Goal: Task Accomplishment & Management: Manage account settings

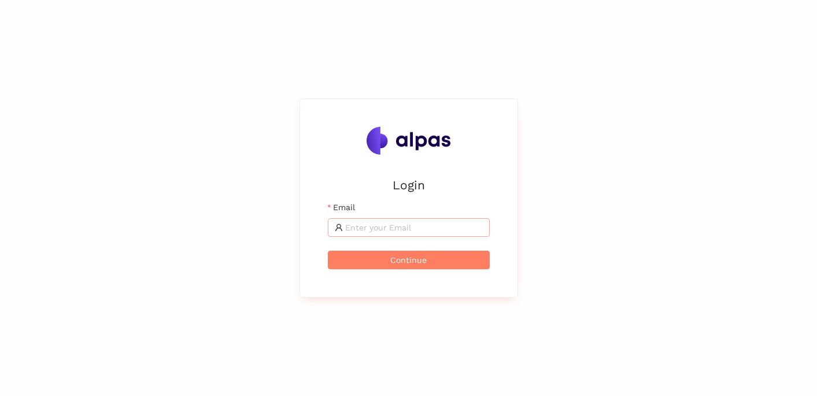
click at [363, 221] on input "Email" at bounding box center [414, 227] width 138 height 13
click at [376, 235] on span at bounding box center [409, 227] width 162 height 19
type input "[PERSON_NAME][EMAIL_ADDRESS]"
click at [374, 272] on div "Login Email [PERSON_NAME][EMAIL_ADDRESS] Continue" at bounding box center [409, 198] width 190 height 170
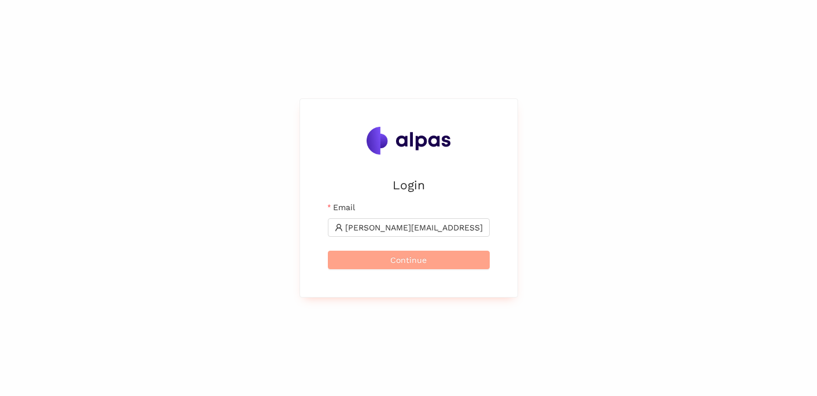
click at [368, 260] on button "Continue" at bounding box center [409, 259] width 162 height 19
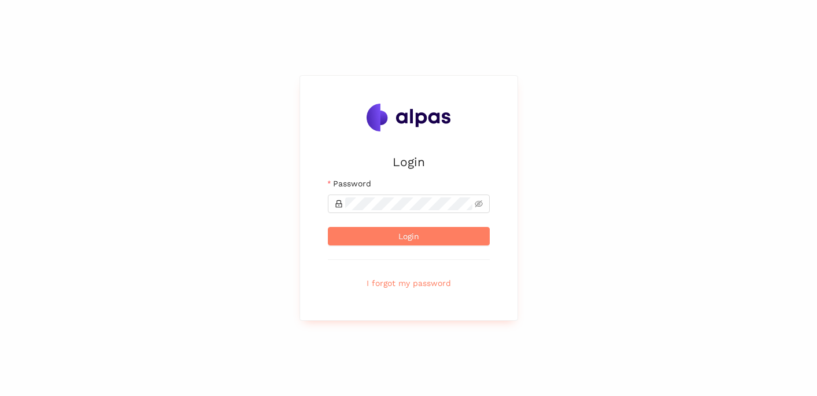
click at [372, 194] on div "Password" at bounding box center [409, 185] width 162 height 17
click at [390, 234] on button "Login" at bounding box center [409, 236] width 162 height 19
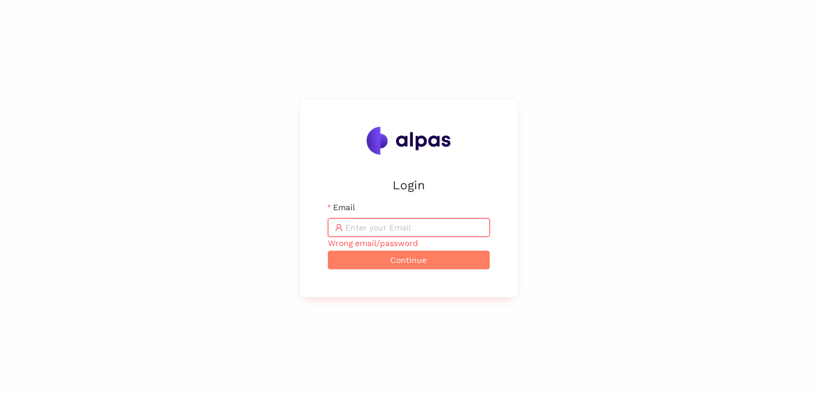
click at [399, 230] on input "Email" at bounding box center [414, 227] width 138 height 13
type input "[PERSON_NAME][EMAIL_ADDRESS]"
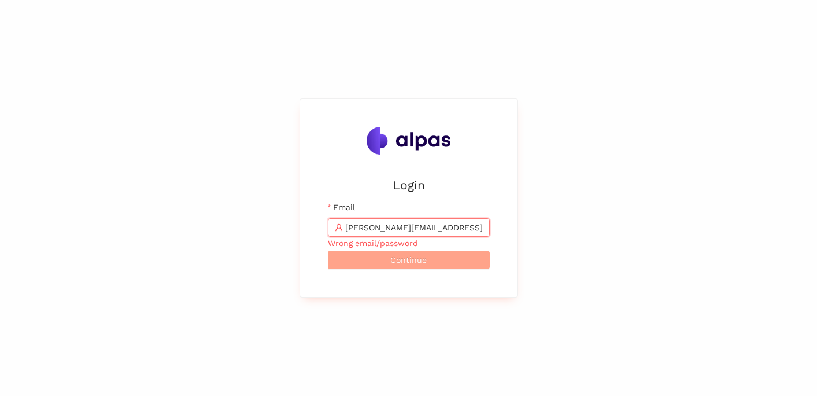
click at [426, 256] on span "Continue" at bounding box center [408, 259] width 36 height 13
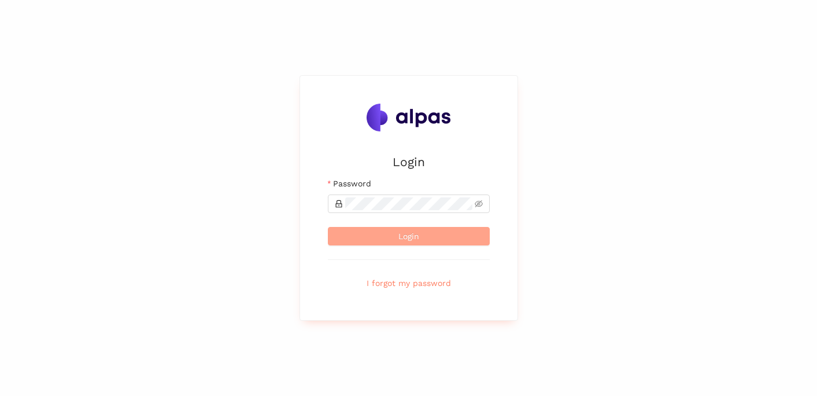
click at [429, 238] on button "Login" at bounding box center [409, 236] width 162 height 19
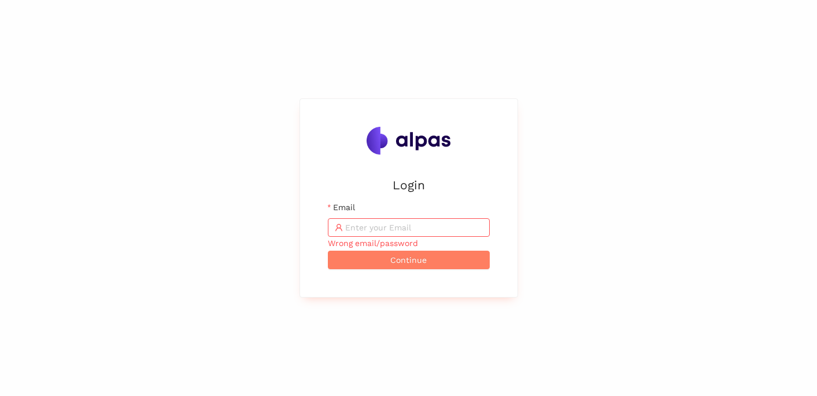
click at [440, 229] on input "Email" at bounding box center [414, 227] width 138 height 13
type input "[PERSON_NAME][EMAIL_ADDRESS]"
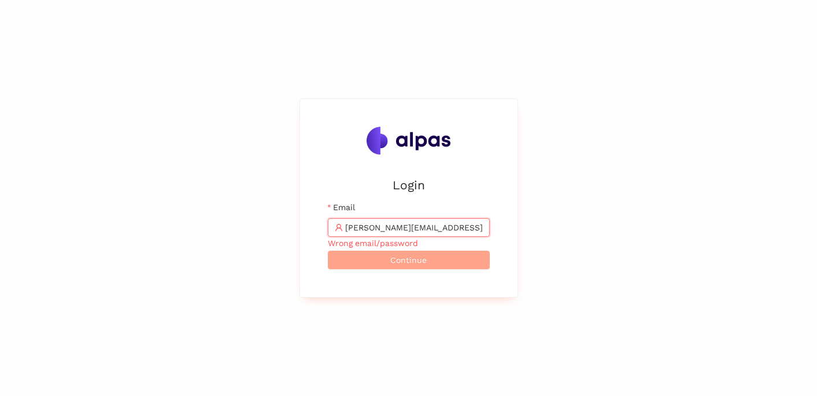
click at [417, 256] on span "Continue" at bounding box center [408, 259] width 36 height 13
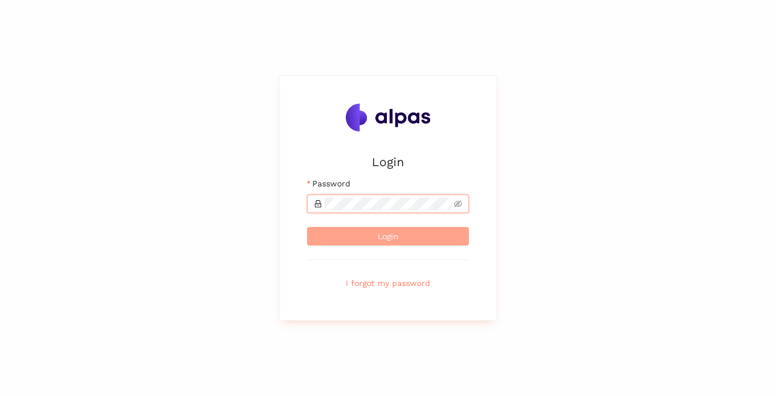
click at [370, 234] on button "Login" at bounding box center [388, 236] width 162 height 19
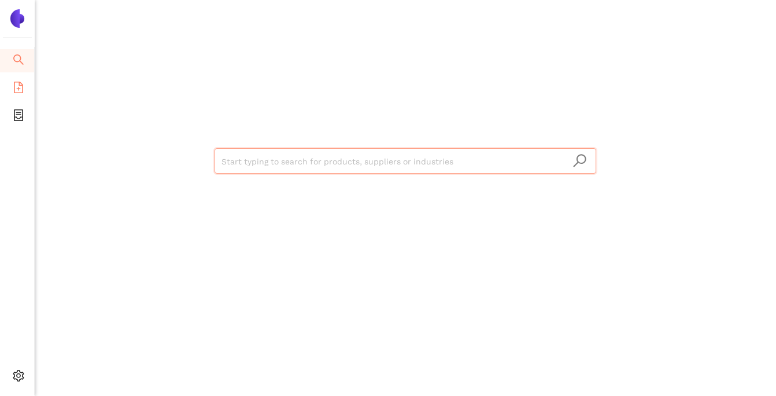
click at [22, 87] on icon "file-add" at bounding box center [18, 88] width 9 height 12
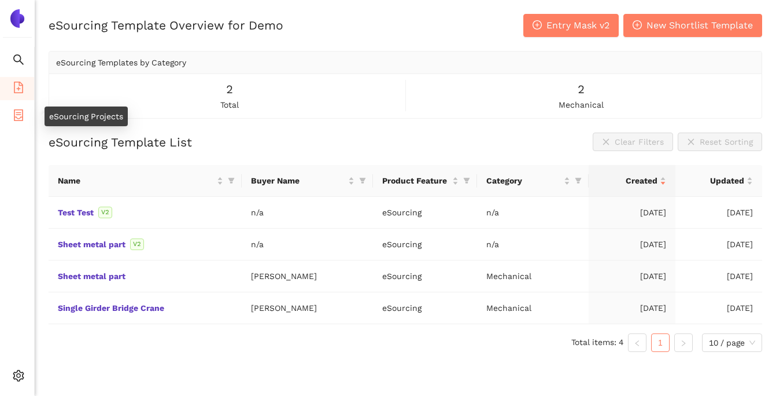
click at [16, 118] on icon "container" at bounding box center [19, 115] width 12 height 12
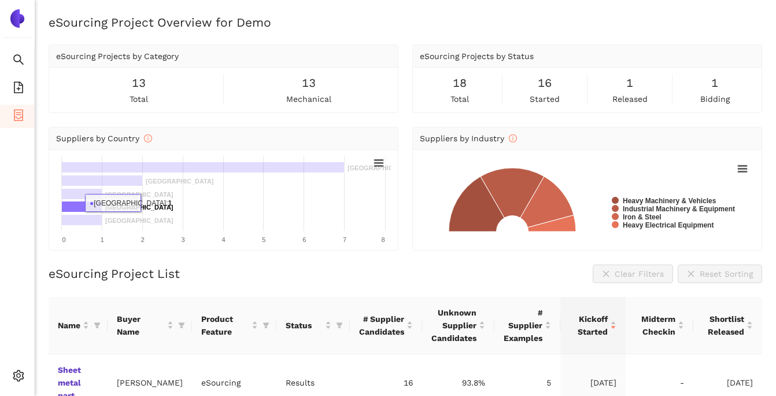
scroll to position [123, 0]
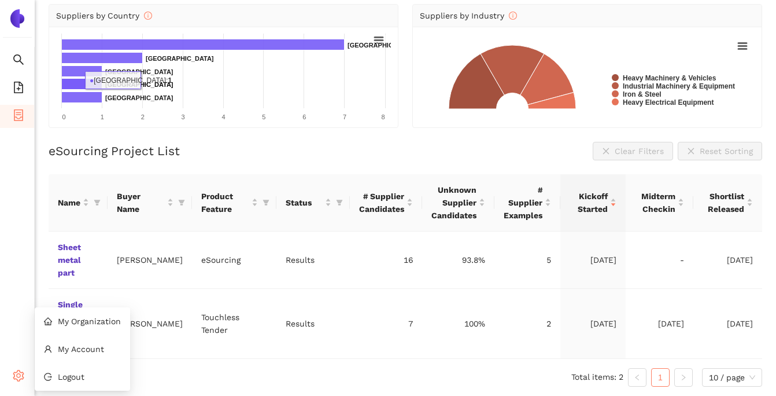
click at [16, 371] on icon "setting" at bounding box center [19, 376] width 12 height 12
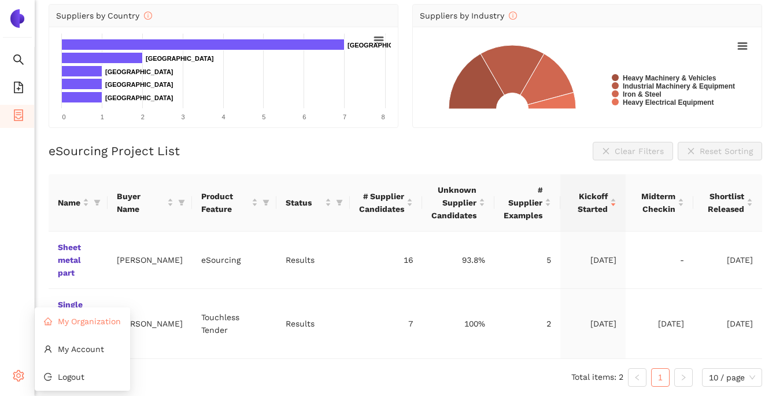
click at [75, 328] on li "My Organization" at bounding box center [82, 320] width 95 height 23
